Goal: Task Accomplishment & Management: Manage account settings

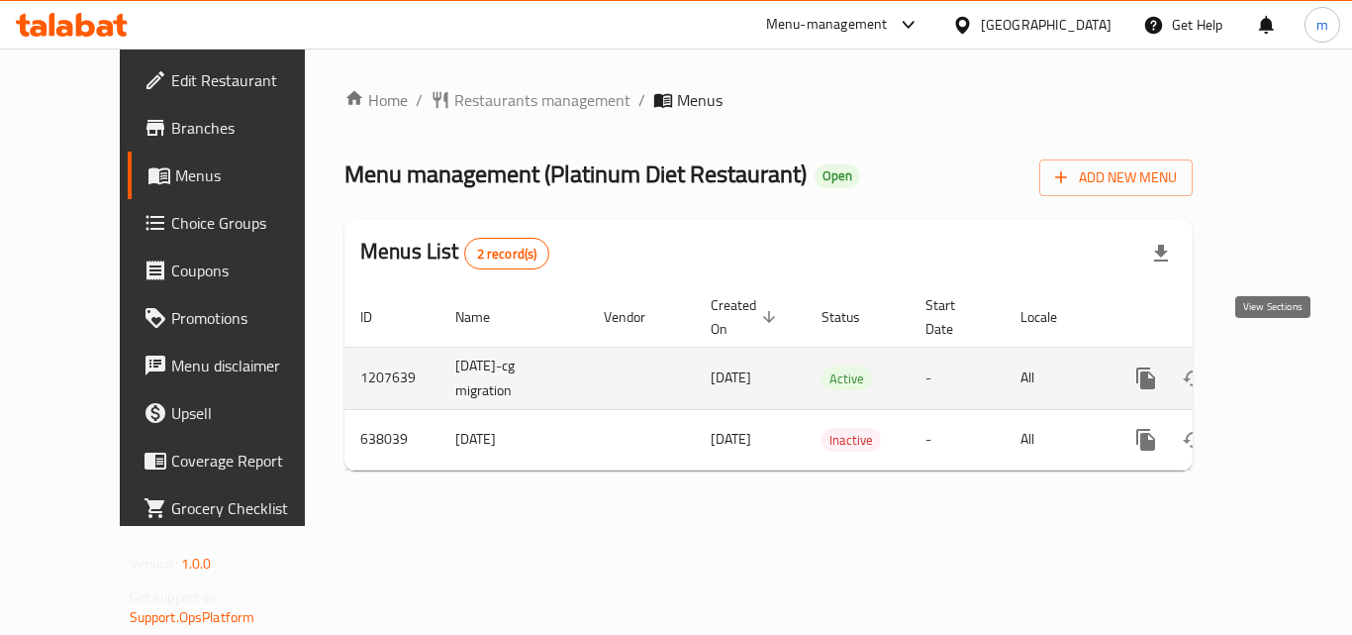
click at [1280, 366] on icon "enhanced table" at bounding box center [1289, 378] width 24 height 24
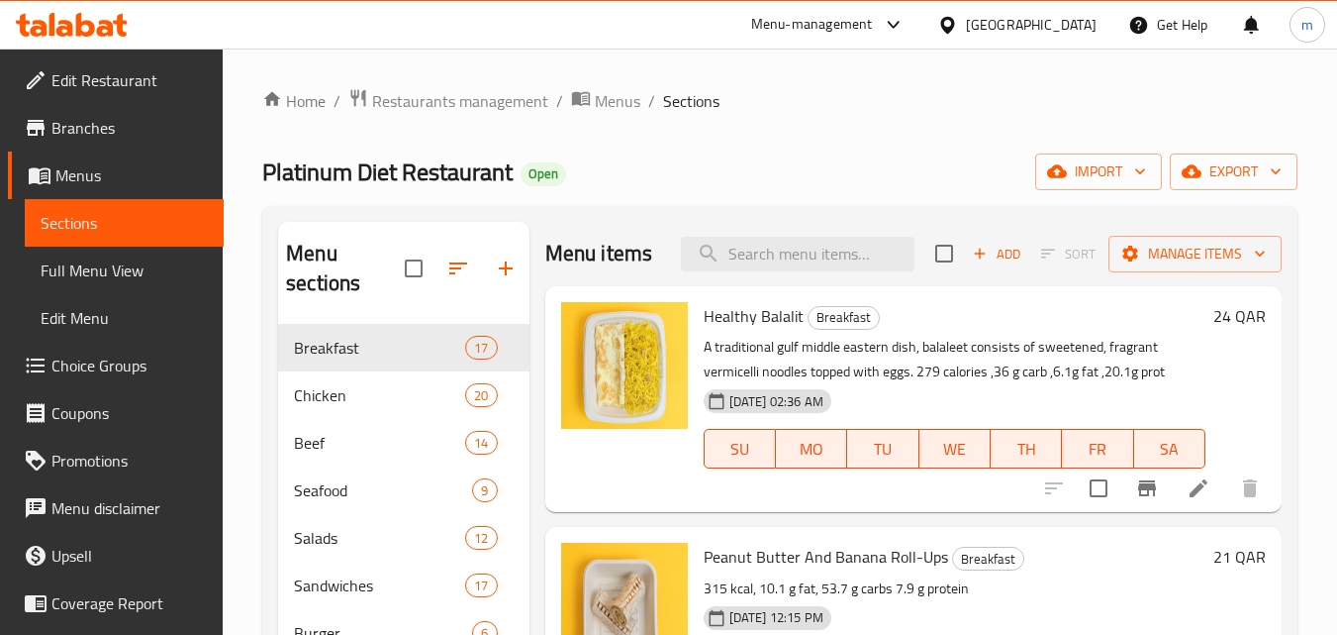
click at [102, 361] on span "Choice Groups" at bounding box center [129, 365] width 156 height 24
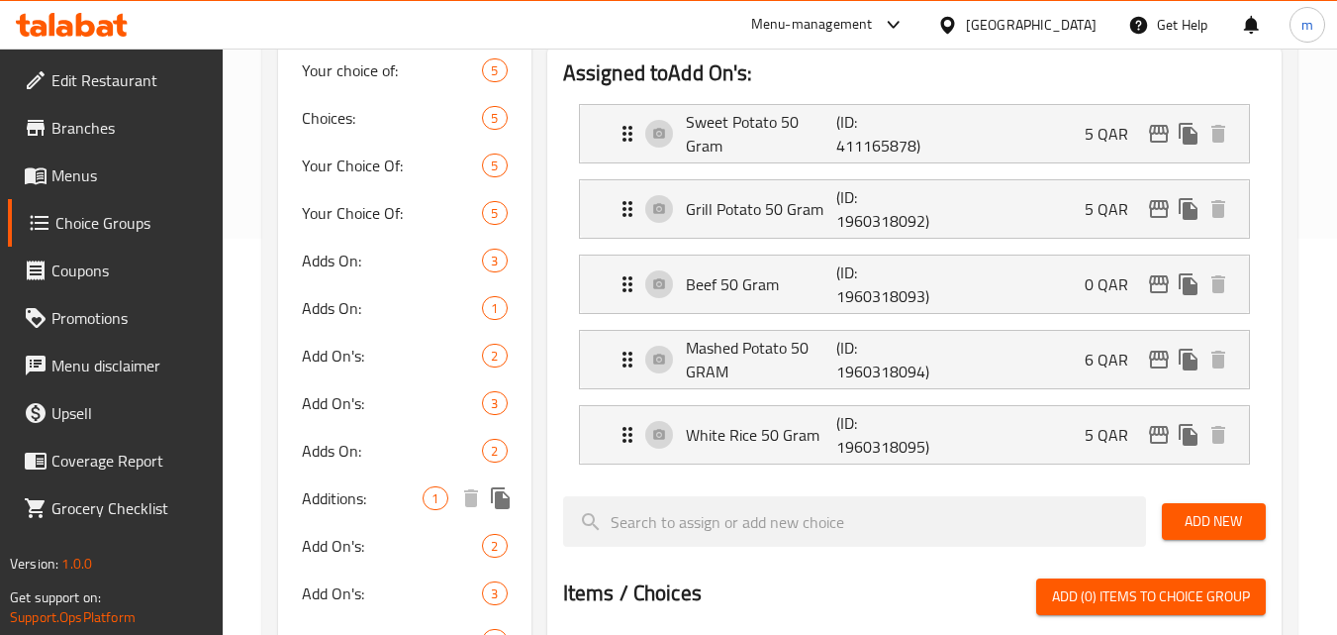
scroll to position [495, 0]
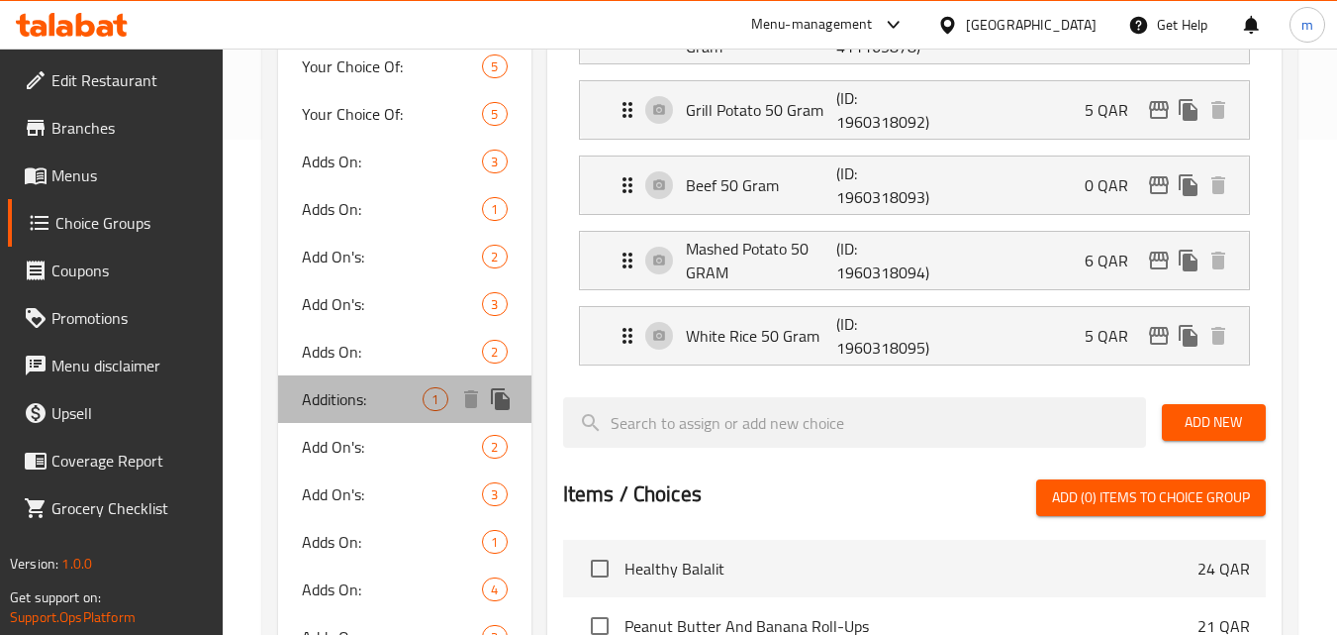
click at [360, 398] on span "Additions:" at bounding box center [362, 399] width 121 height 24
type input "Additions:"
type input "إضافات"
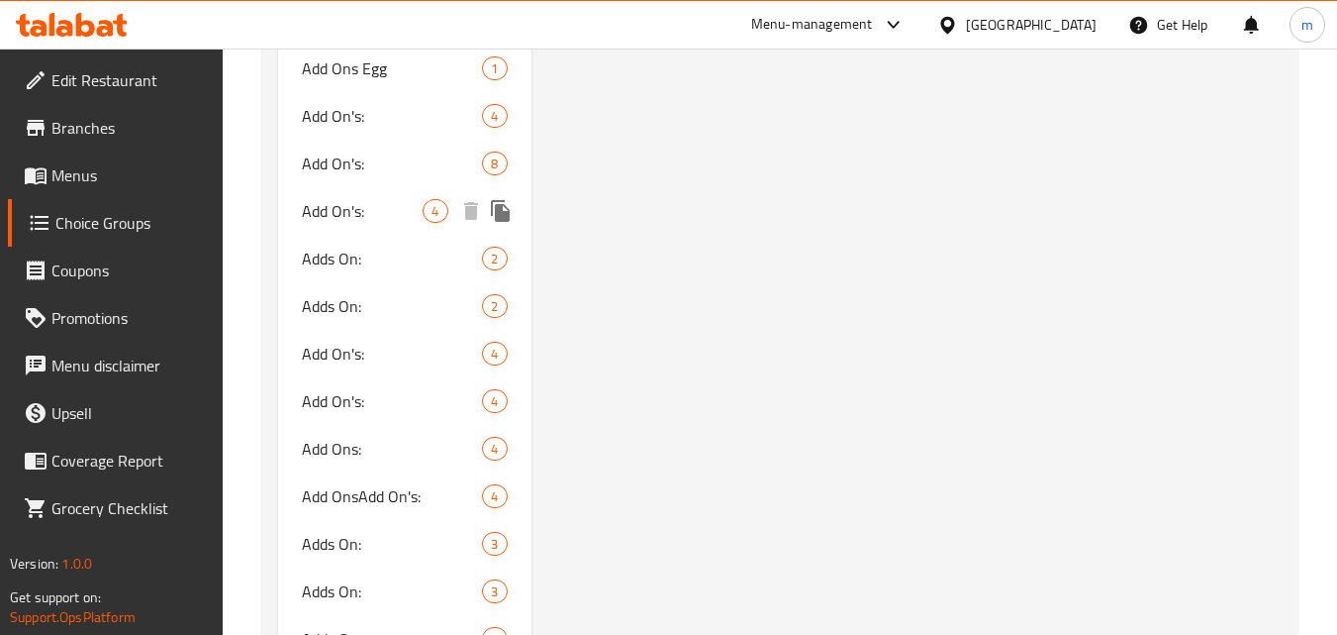
scroll to position [2178, 0]
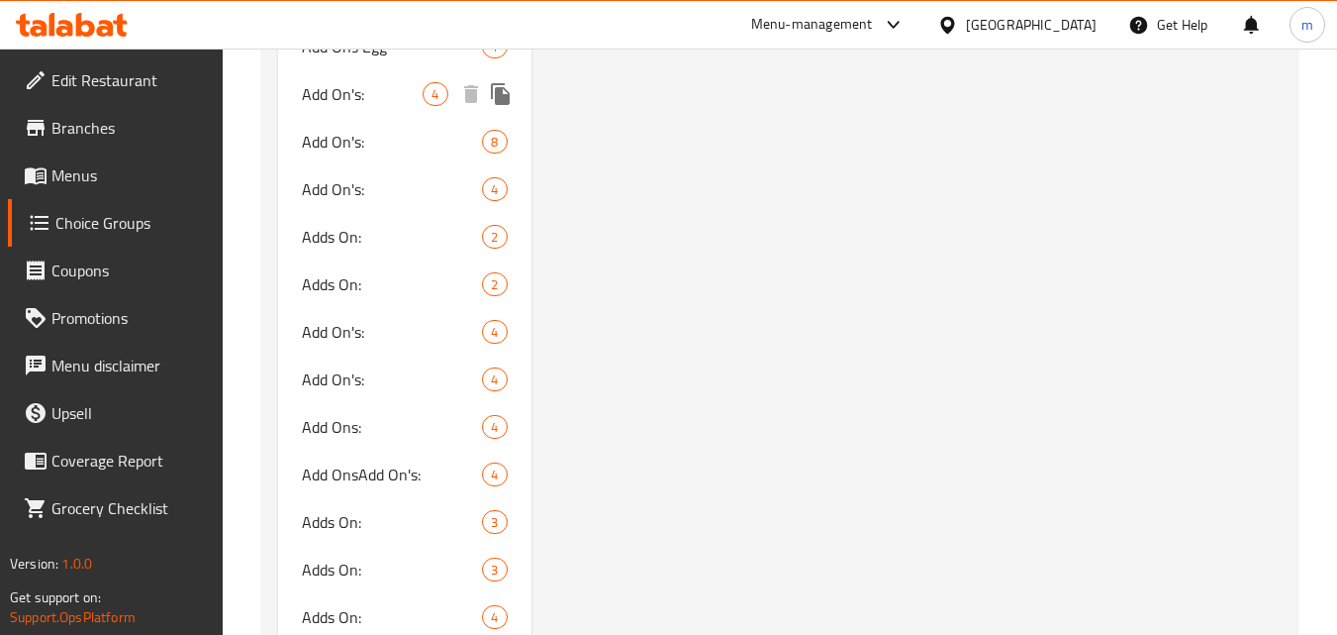
click at [343, 106] on span "Add On's:" at bounding box center [362, 94] width 121 height 24
type input "Add On's:"
type input "الإضافات:"
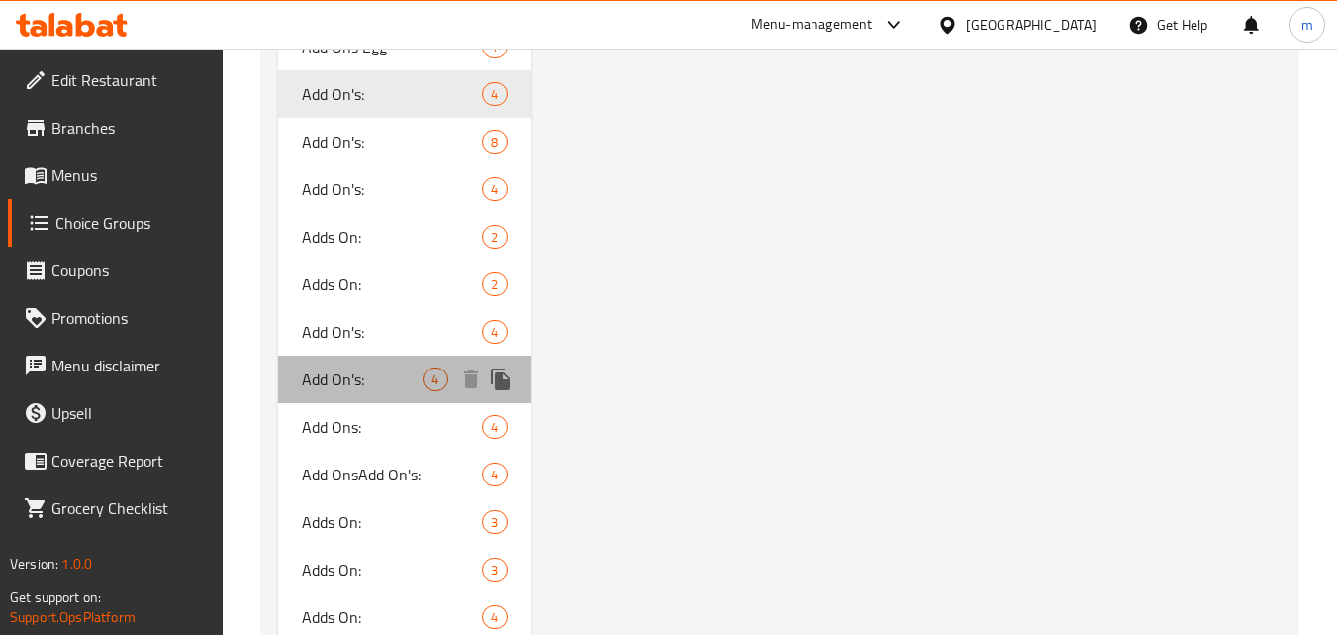
click at [334, 387] on span "Add On's:" at bounding box center [362, 379] width 121 height 24
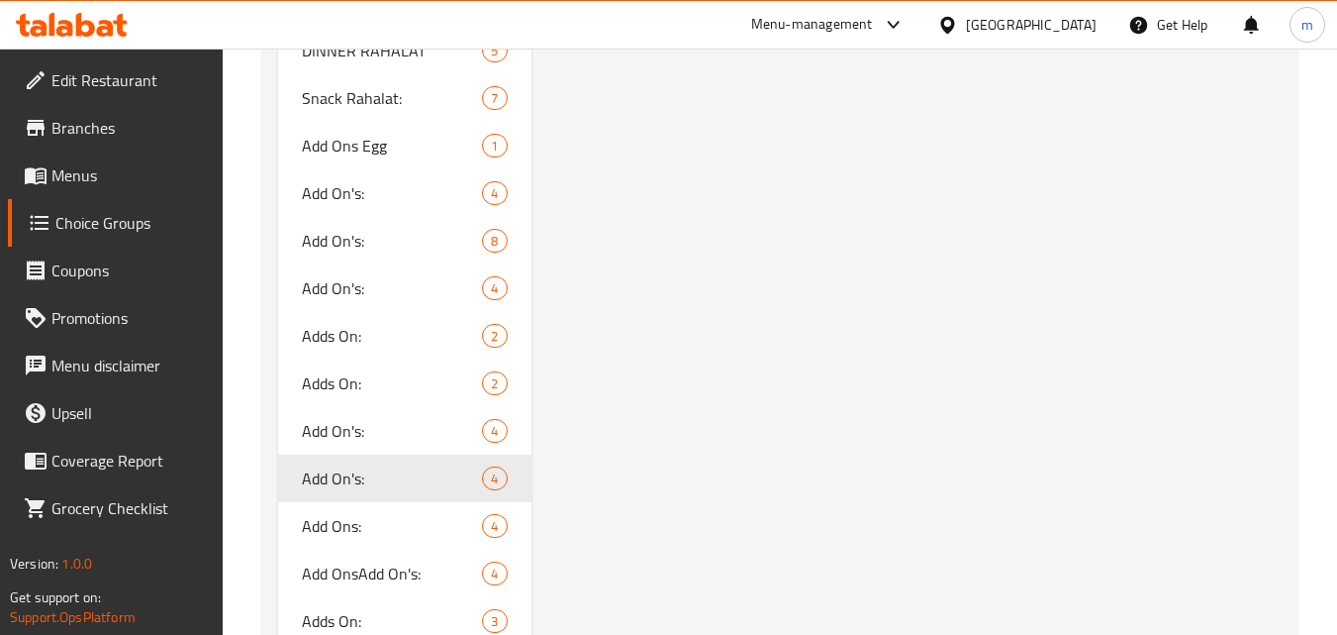
scroll to position [2475, 0]
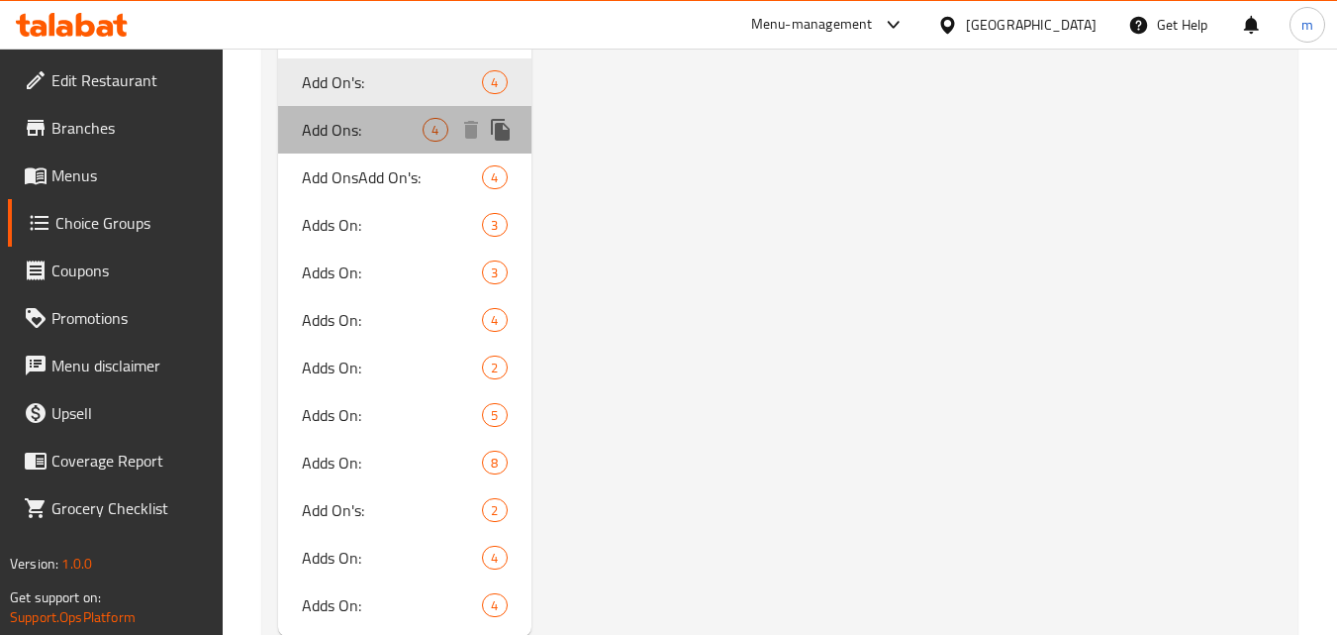
click at [316, 140] on span "Add Ons:" at bounding box center [362, 130] width 121 height 24
type input "Add Ons:"
type input "إضافات:"
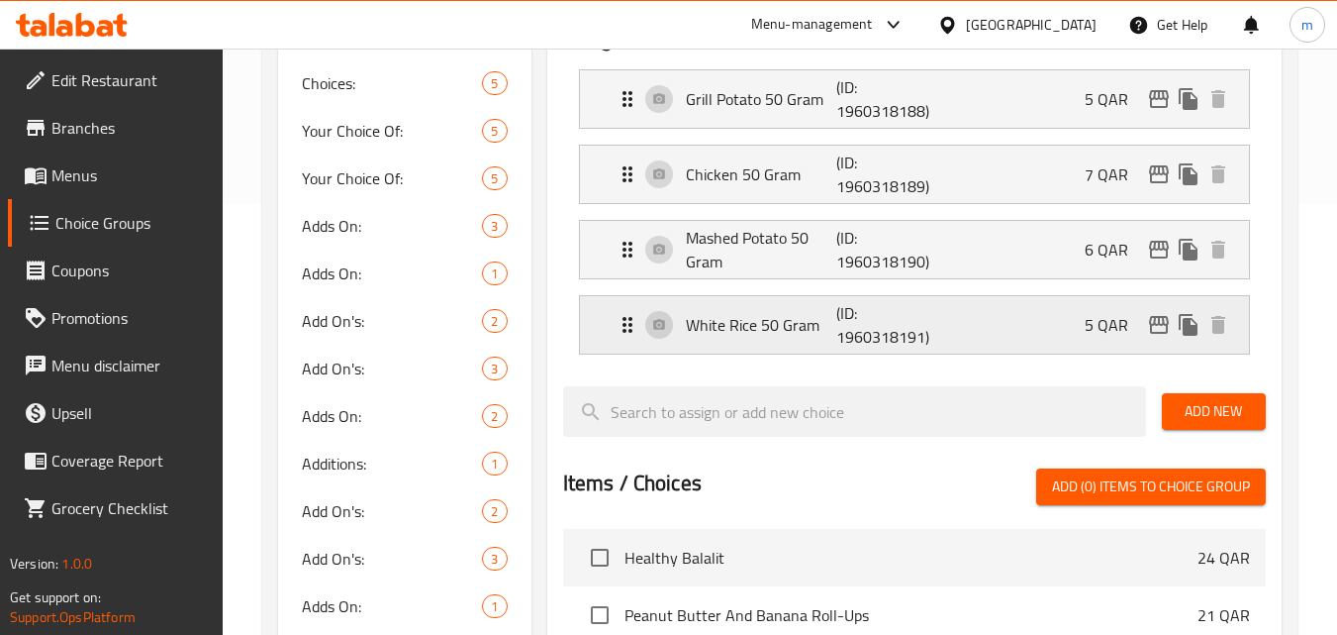
scroll to position [396, 0]
